Goal: Task Accomplishment & Management: Use online tool/utility

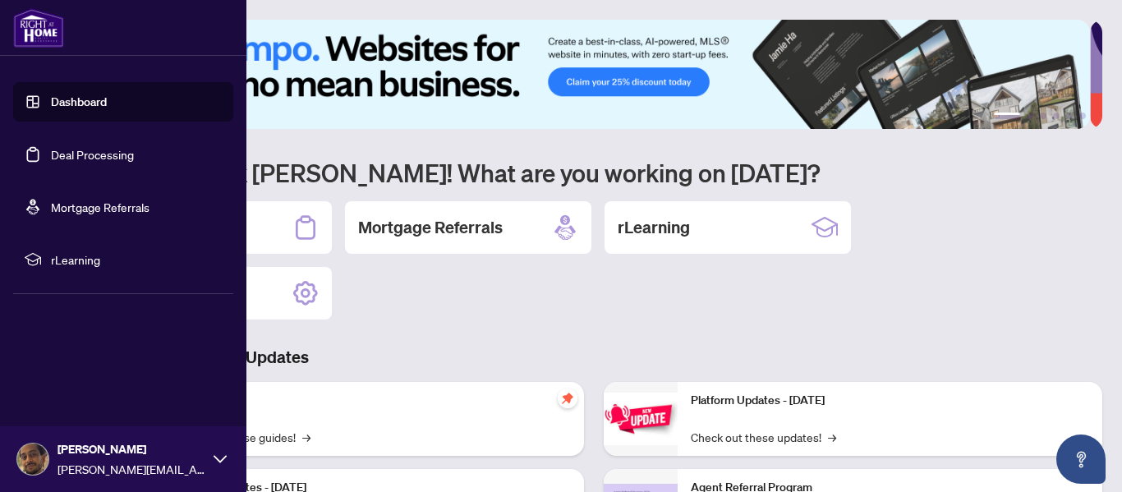
click at [80, 251] on span "rLearning" at bounding box center [136, 259] width 171 height 18
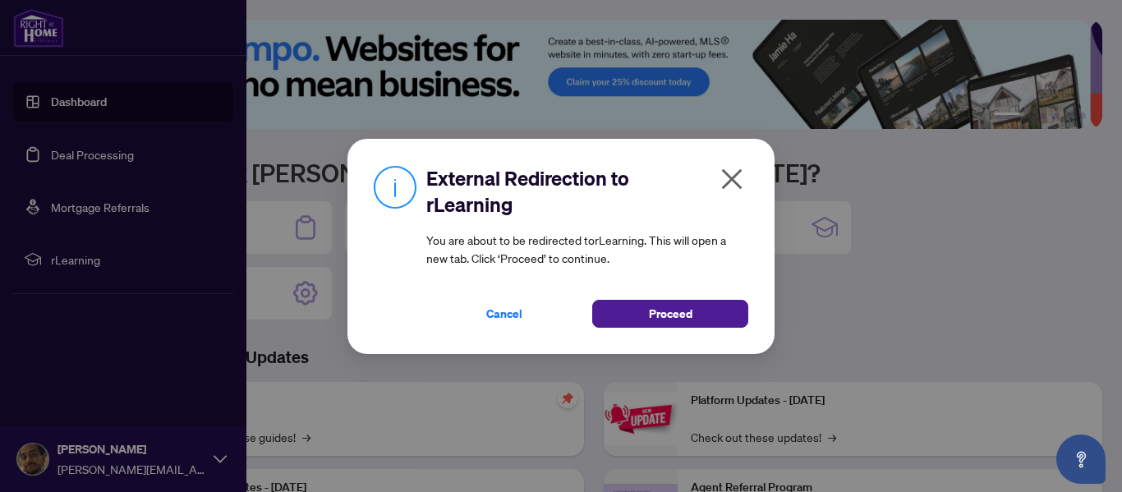
click at [639, 329] on div "External Redirection to rLearning You are about to be redirected to rLearning .…" at bounding box center [560, 246] width 427 height 215
click at [641, 327] on button "Proceed" at bounding box center [670, 314] width 156 height 28
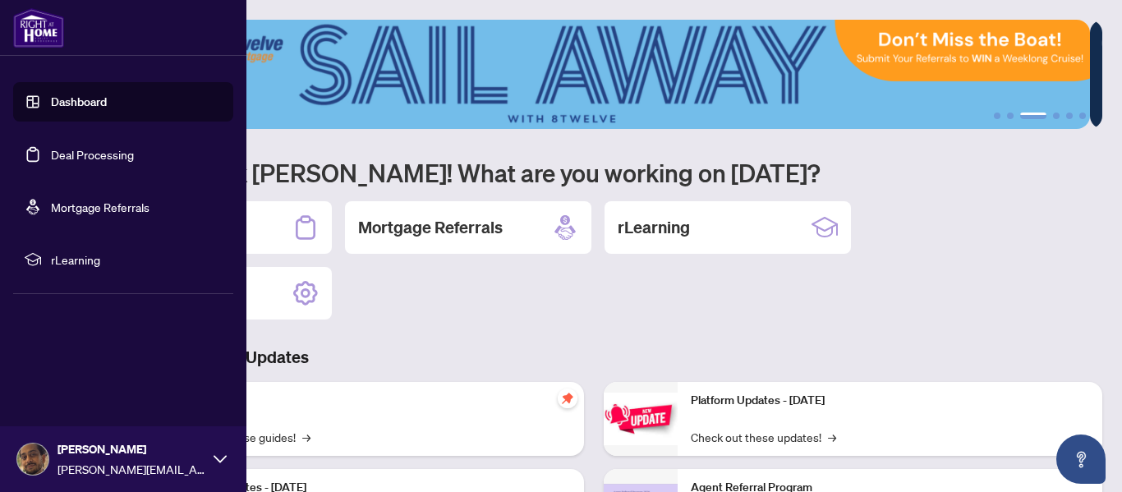
click at [80, 99] on link "Dashboard" at bounding box center [79, 101] width 56 height 15
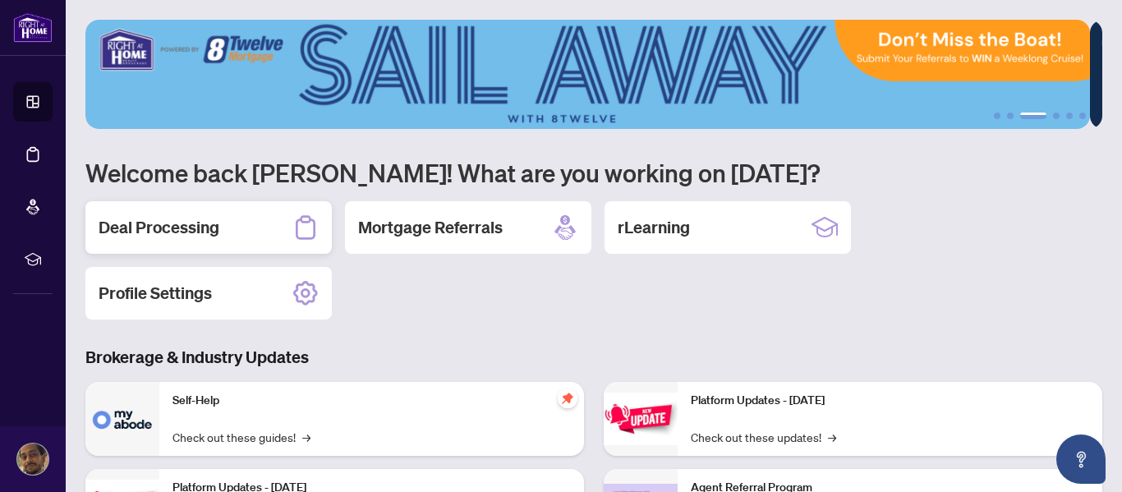
click at [207, 223] on h2 "Deal Processing" at bounding box center [159, 227] width 121 height 23
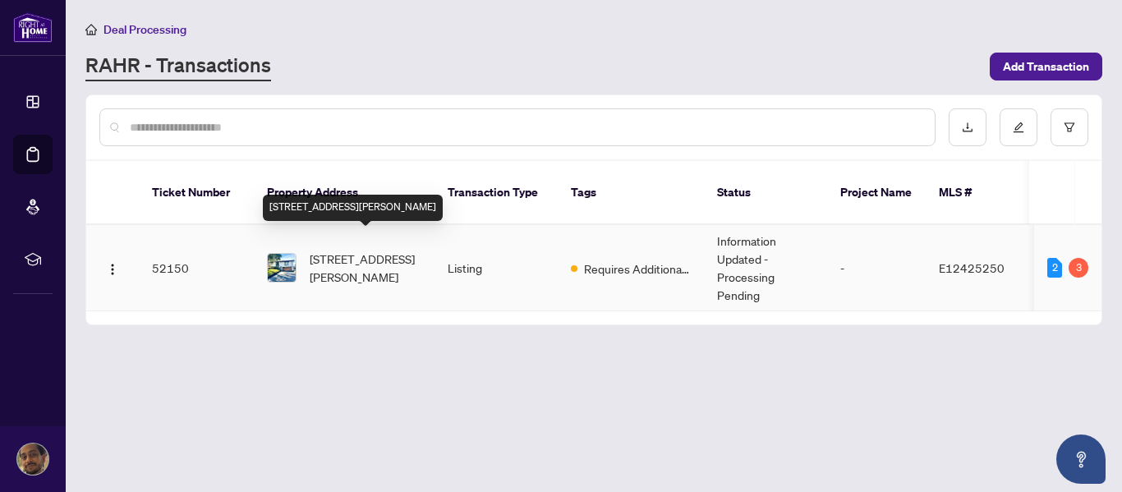
click at [339, 250] on span "[STREET_ADDRESS][PERSON_NAME]" at bounding box center [366, 268] width 112 height 36
